Goal: Information Seeking & Learning: Find specific fact

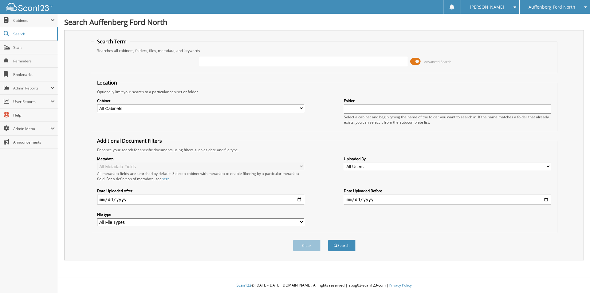
click at [229, 57] on input "text" at bounding box center [303, 61] width 207 height 9
type input "[PERSON_NAME]"
click at [340, 246] on button "Search" at bounding box center [342, 245] width 28 height 11
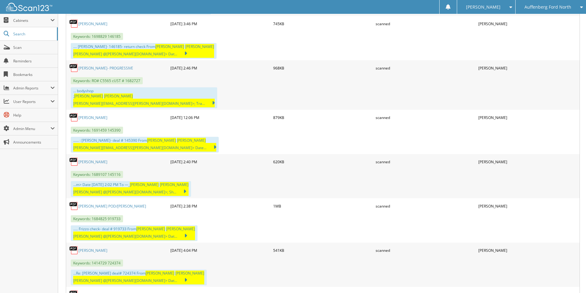
scroll to position [584, 0]
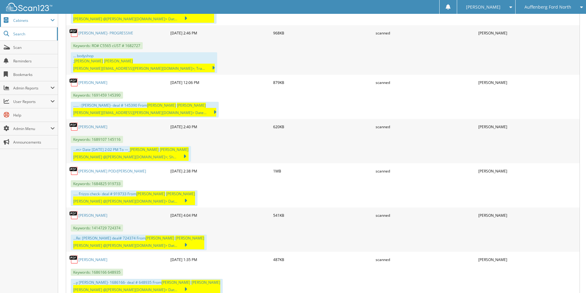
click at [38, 19] on span "Cabinets" at bounding box center [31, 20] width 37 height 5
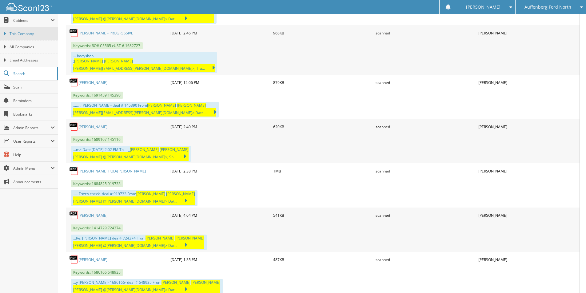
click at [32, 35] on span "This Company" at bounding box center [32, 34] width 45 height 6
